Goal: Navigation & Orientation: Find specific page/section

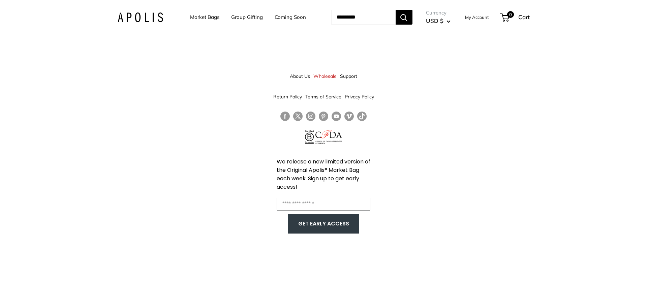
click at [201, 18] on link "Market Bags" at bounding box center [204, 16] width 29 height 9
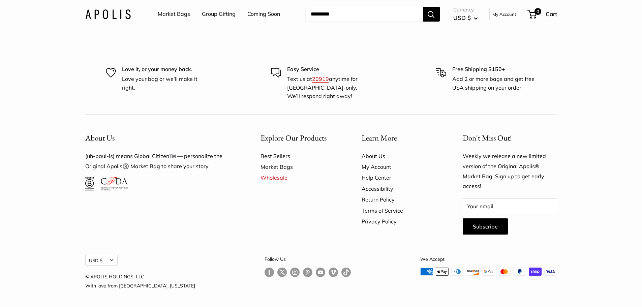
scroll to position [1820, 0]
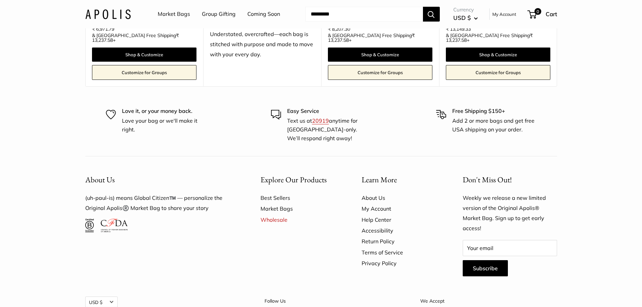
scroll to position [1886, 0]
